Goal: Register for event/course

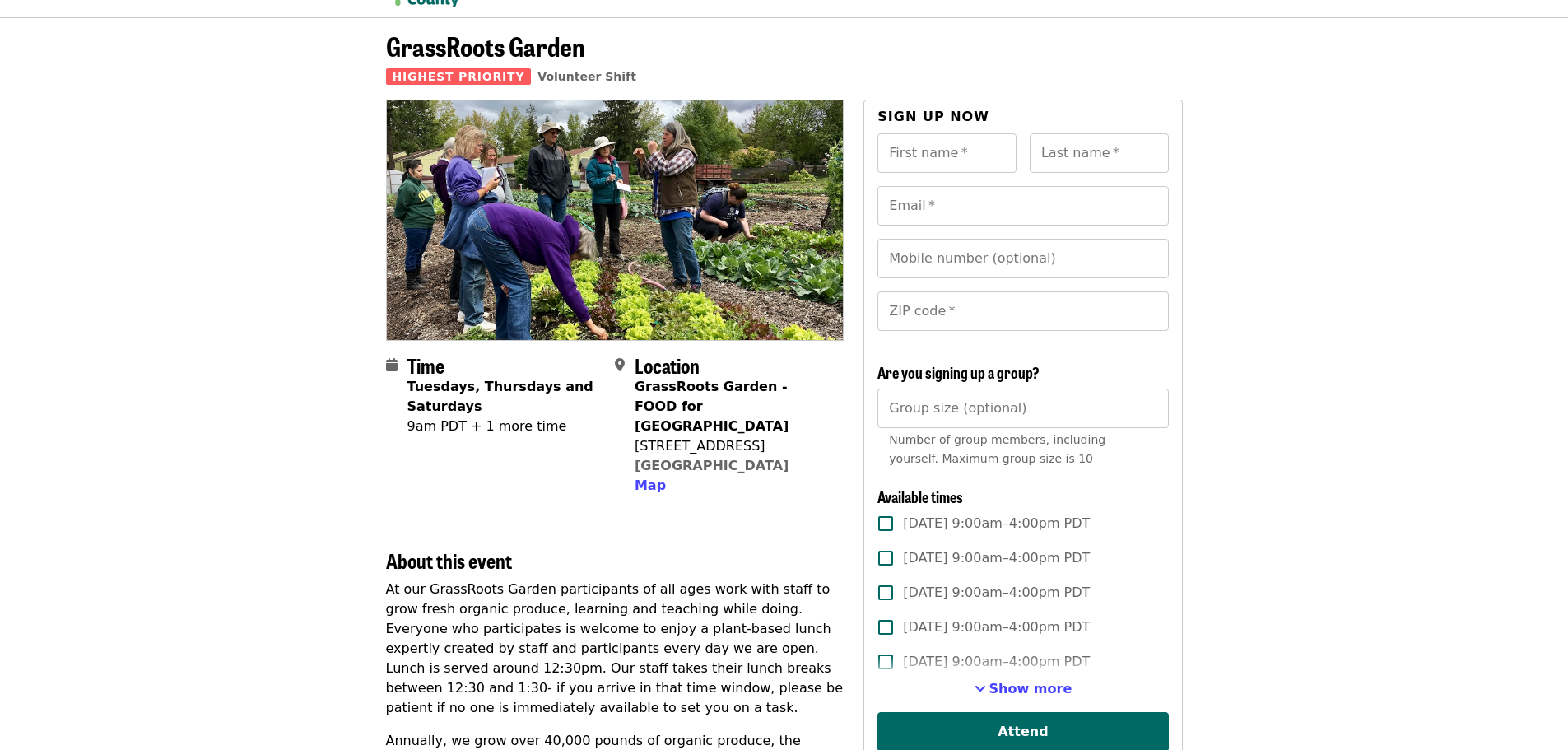
scroll to position [82, 0]
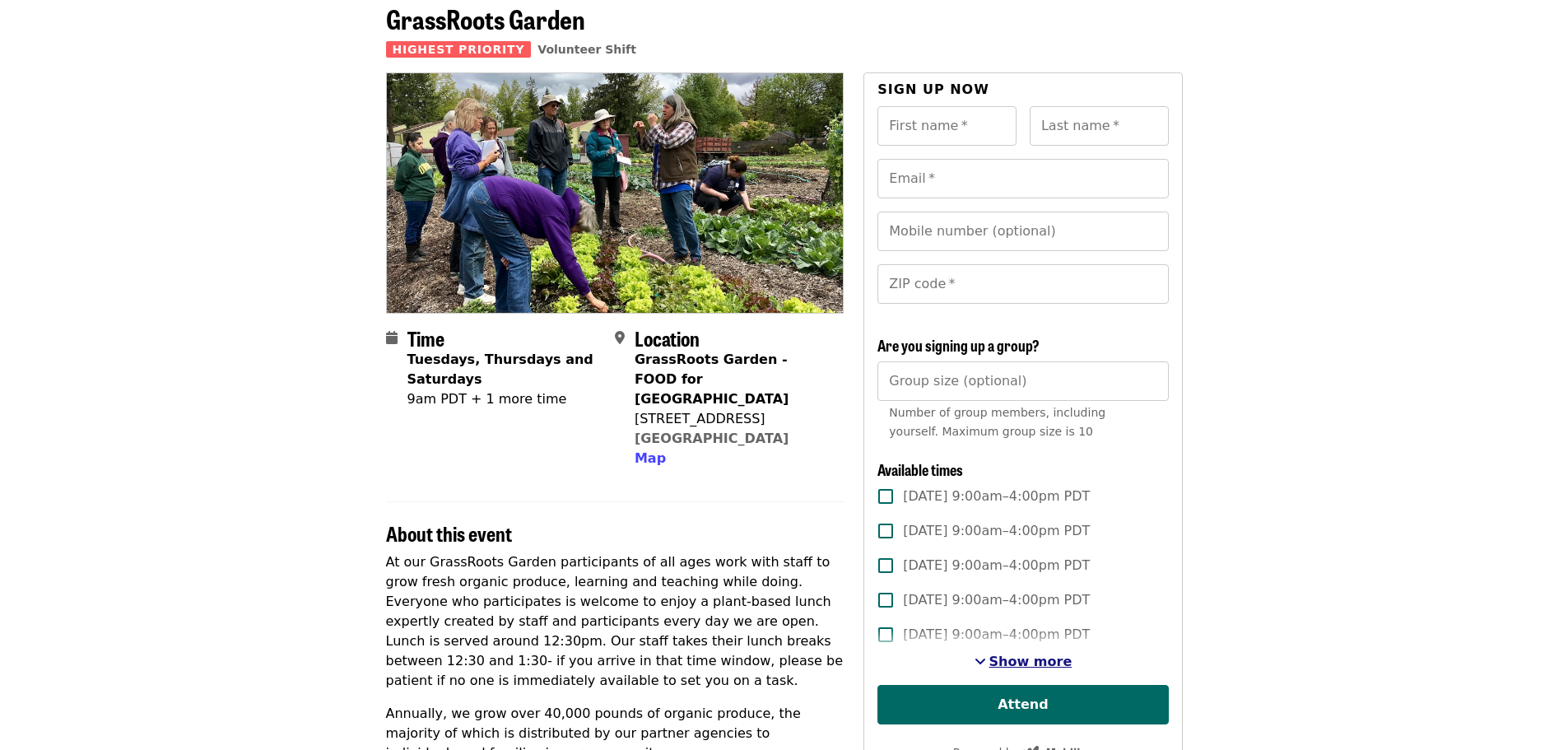
click at [1012, 669] on span "Show more" at bounding box center [1030, 661] width 83 height 15
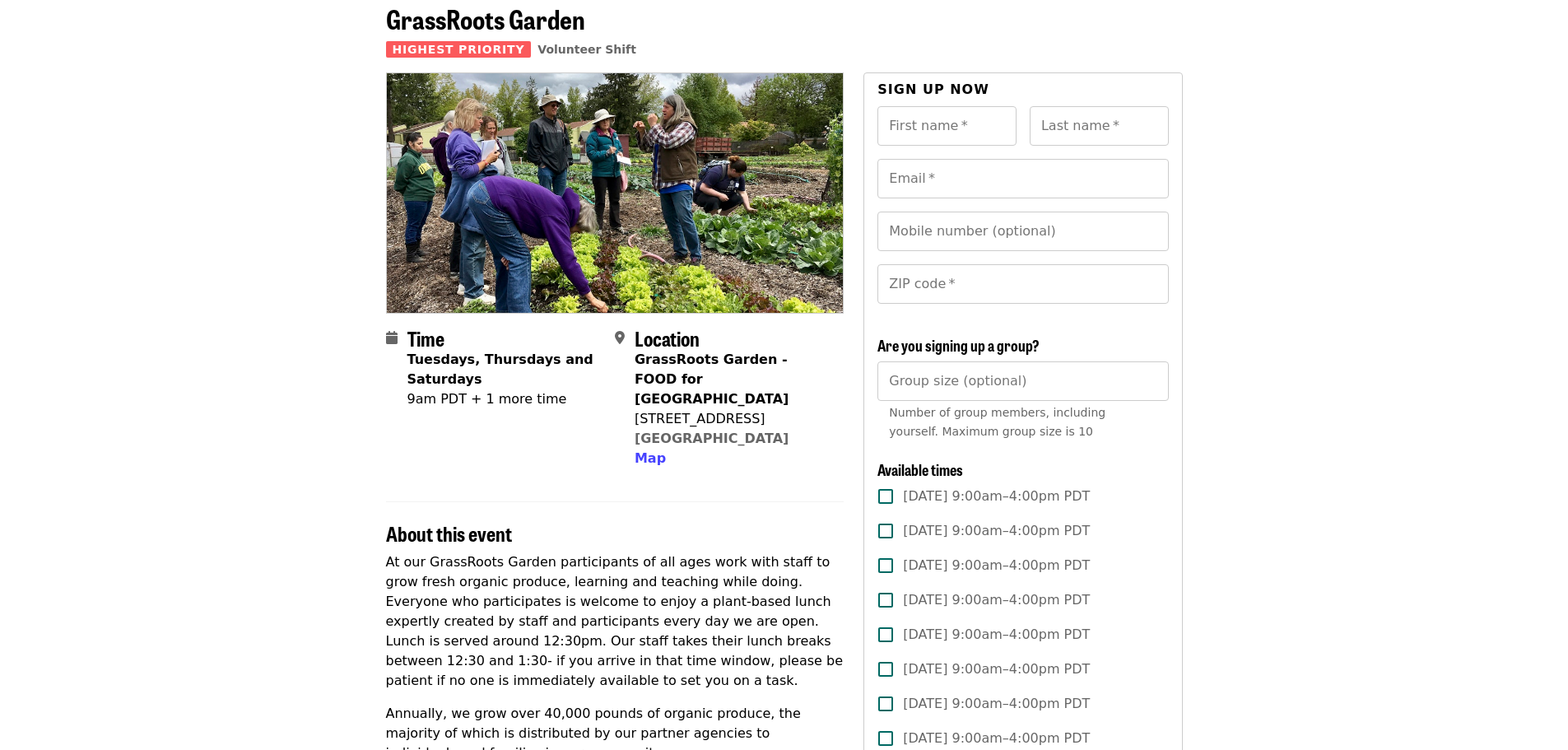
click at [514, 172] on img at bounding box center [615, 192] width 456 height 239
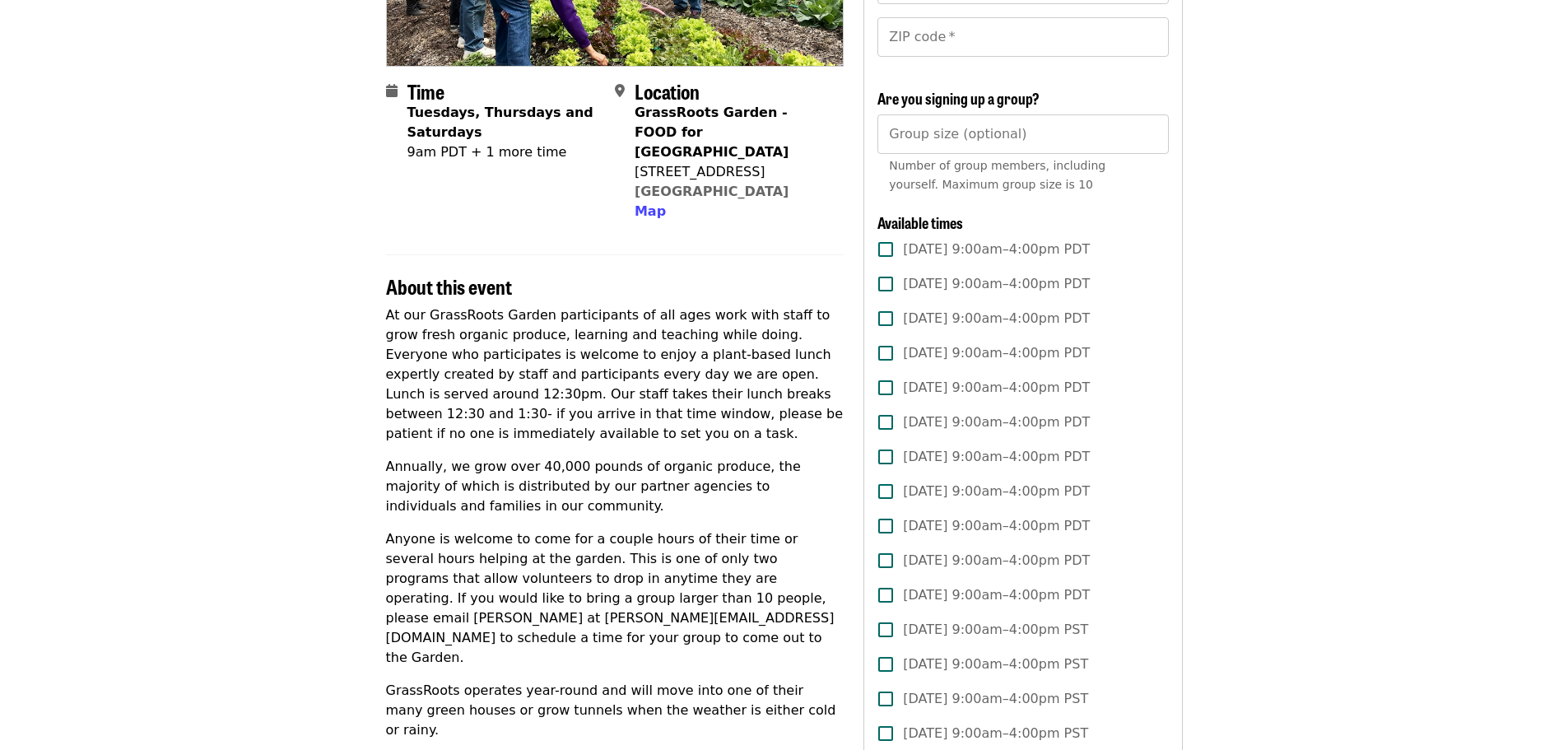
scroll to position [494, 0]
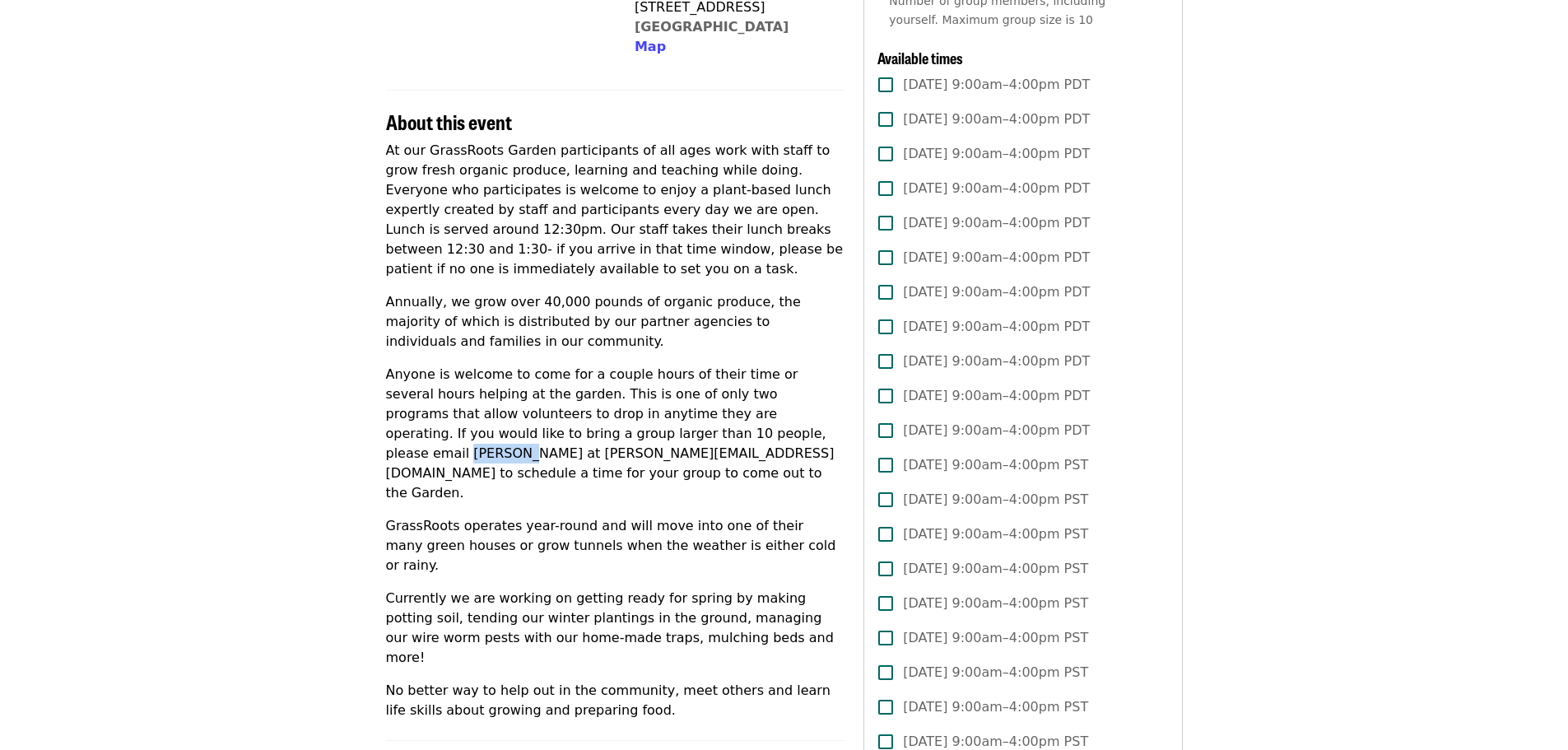
drag, startPoint x: 610, startPoint y: 413, endPoint x: 559, endPoint y: 417, distance: 51.2
click at [559, 417] on p "Anyone is welcome to come for a couple hours of their time or several hours hel…" at bounding box center [615, 434] width 458 height 139
copy p "[PERSON_NAME]"
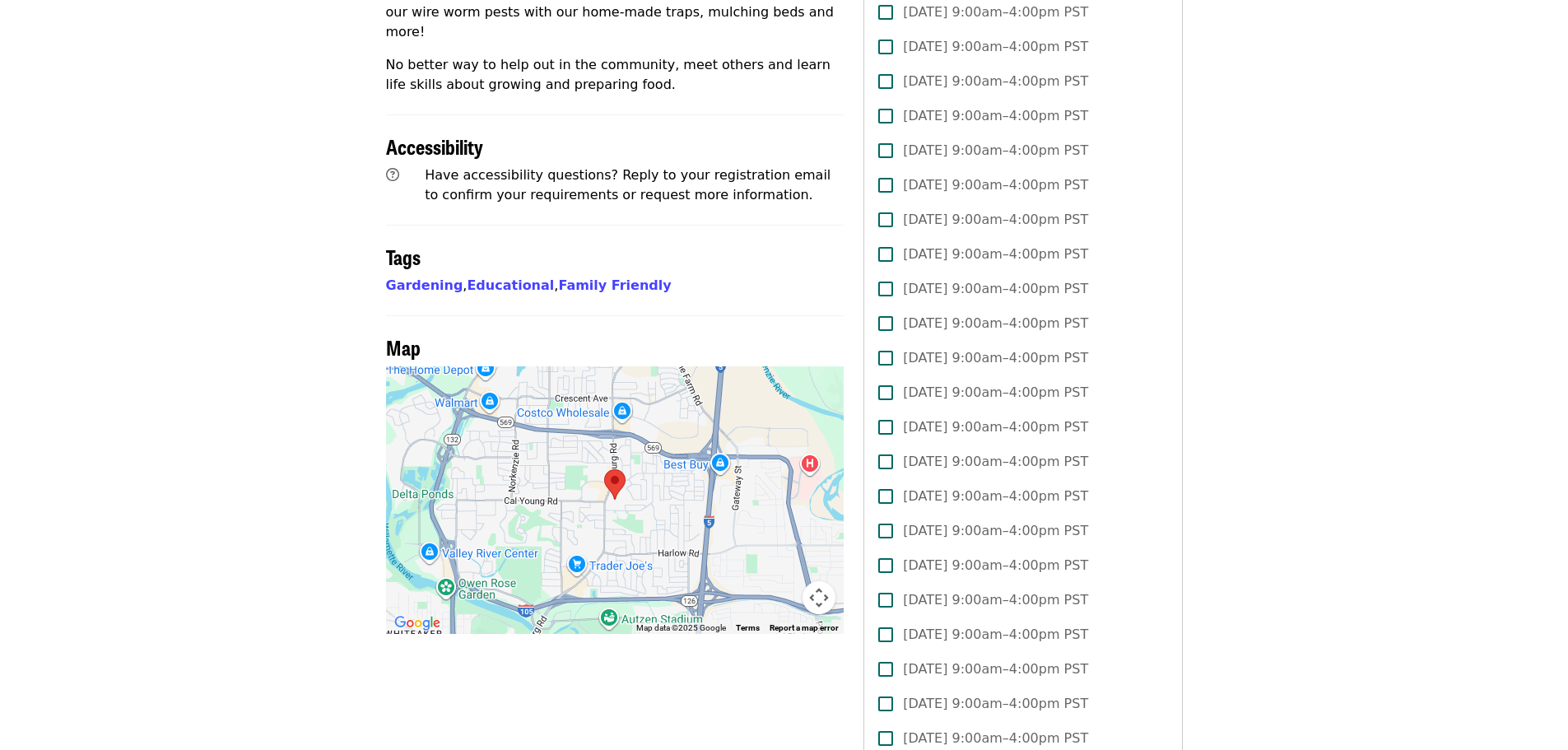
scroll to position [1235, 0]
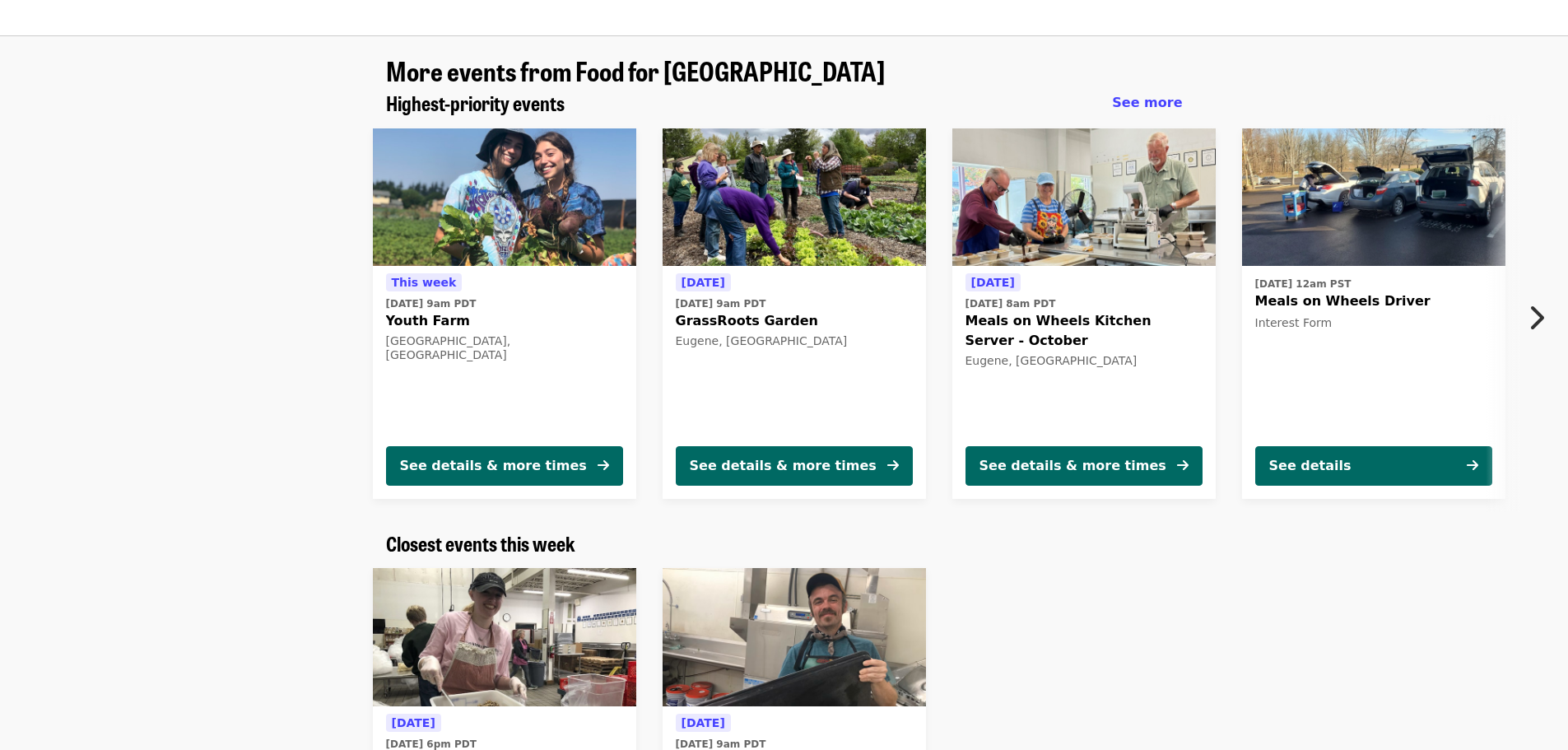
scroll to position [1647, 0]
